Goal: Communication & Community: Share content

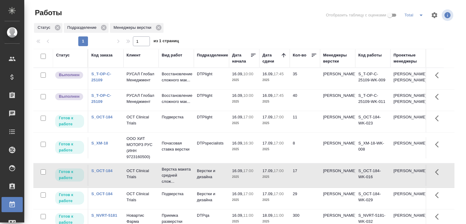
scroll to position [47, 0]
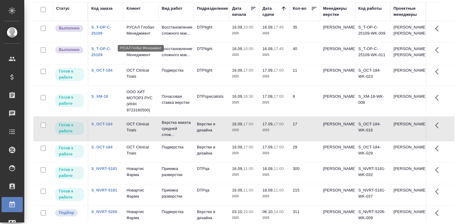
click at [136, 36] on p "РУСАЛ Глобал Менеджмент" at bounding box center [141, 30] width 29 height 12
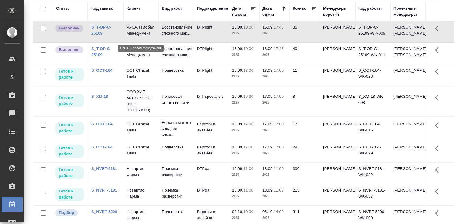
click at [136, 36] on p "РУСАЛ Глобал Менеджмент" at bounding box center [141, 30] width 29 height 12
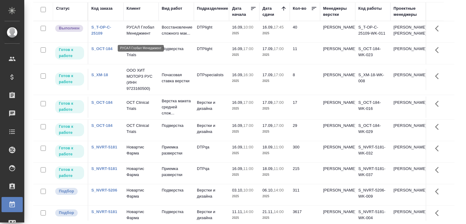
click at [141, 36] on p "РУСАЛ Глобал Менеджмент" at bounding box center [141, 30] width 29 height 12
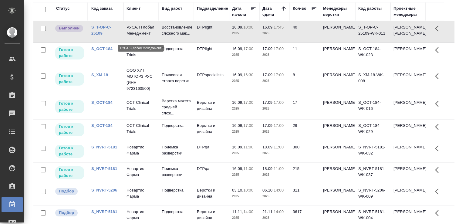
click at [141, 36] on p "РУСАЛ Глобал Менеджмент" at bounding box center [141, 30] width 29 height 12
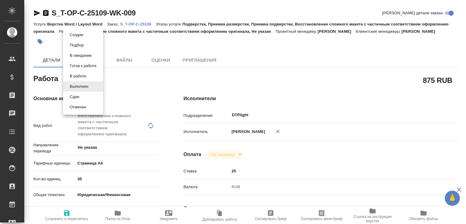
click at [87, 84] on body "🙏 .cls-1 fill:#fff; AWATERA Малофеева Екатерина e.malofeeva Клиенты Спецификаци…" at bounding box center [233, 112] width 466 height 224
click at [86, 95] on li "Сдан" at bounding box center [83, 97] width 40 height 10
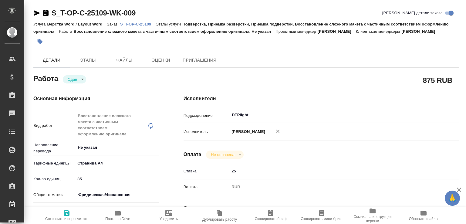
type textarea "x"
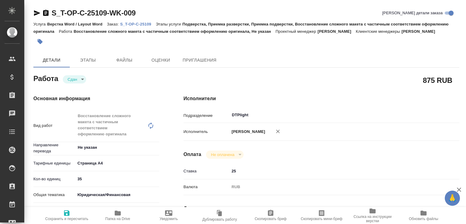
click at [128, 215] on span "Папка на Drive" at bounding box center [118, 215] width 44 height 12
type textarea "x"
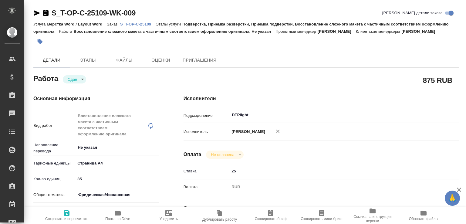
type textarea "x"
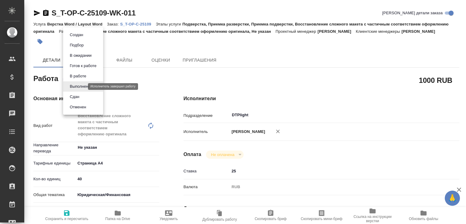
click at [79, 87] on body "🙏 .cls-1 fill:#fff; AWATERA Малофеева Екатерина e.malofeeva Клиенты Спецификаци…" at bounding box center [233, 112] width 466 height 224
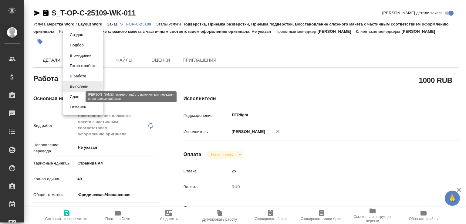
click at [79, 100] on button "Сдан" at bounding box center [74, 96] width 13 height 7
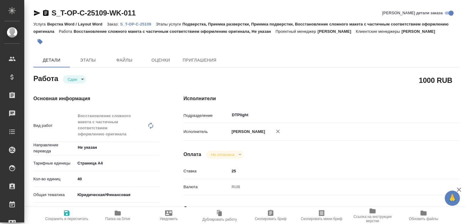
type textarea "x"
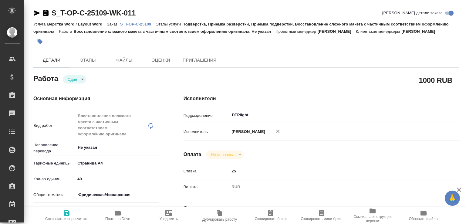
type textarea "x"
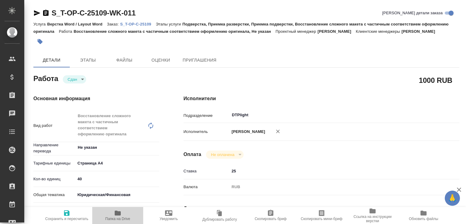
click at [136, 215] on span "Папка на Drive" at bounding box center [118, 215] width 44 height 12
type textarea "x"
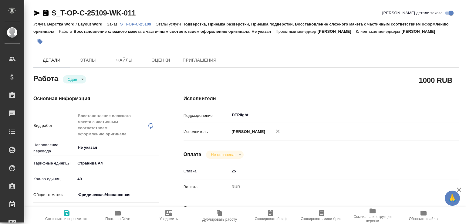
type textarea "x"
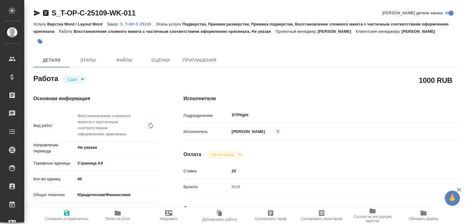
type textarea "x"
click at [153, 25] on p "S_T-OP-C-25109" at bounding box center [137, 24] width 35 height 5
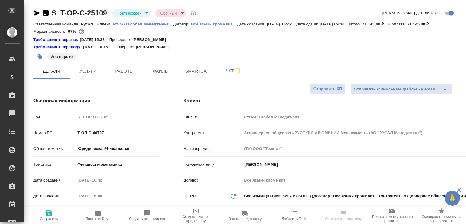
select select "RU"
type input "[PERSON_NAME]"
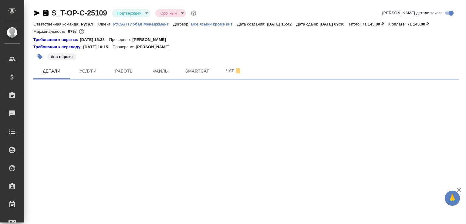
select select "RU"
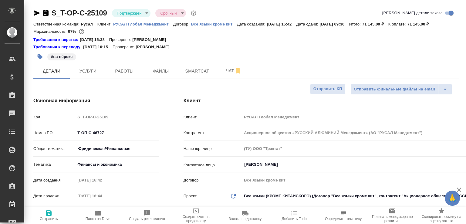
click at [224, 73] on button "Чат" at bounding box center [233, 70] width 36 height 15
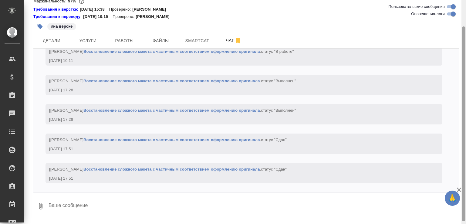
scroll to position [34, 0]
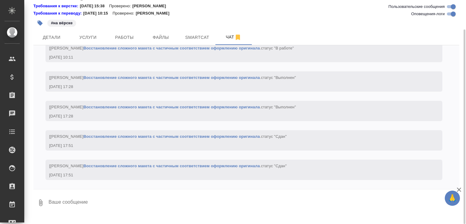
click at [104, 213] on textarea at bounding box center [253, 202] width 411 height 21
paste textarea "[URL][DOMAIN_NAME]"
type textarea "[URL][DOMAIN_NAME]"
